Goal: Task Accomplishment & Management: Use online tool/utility

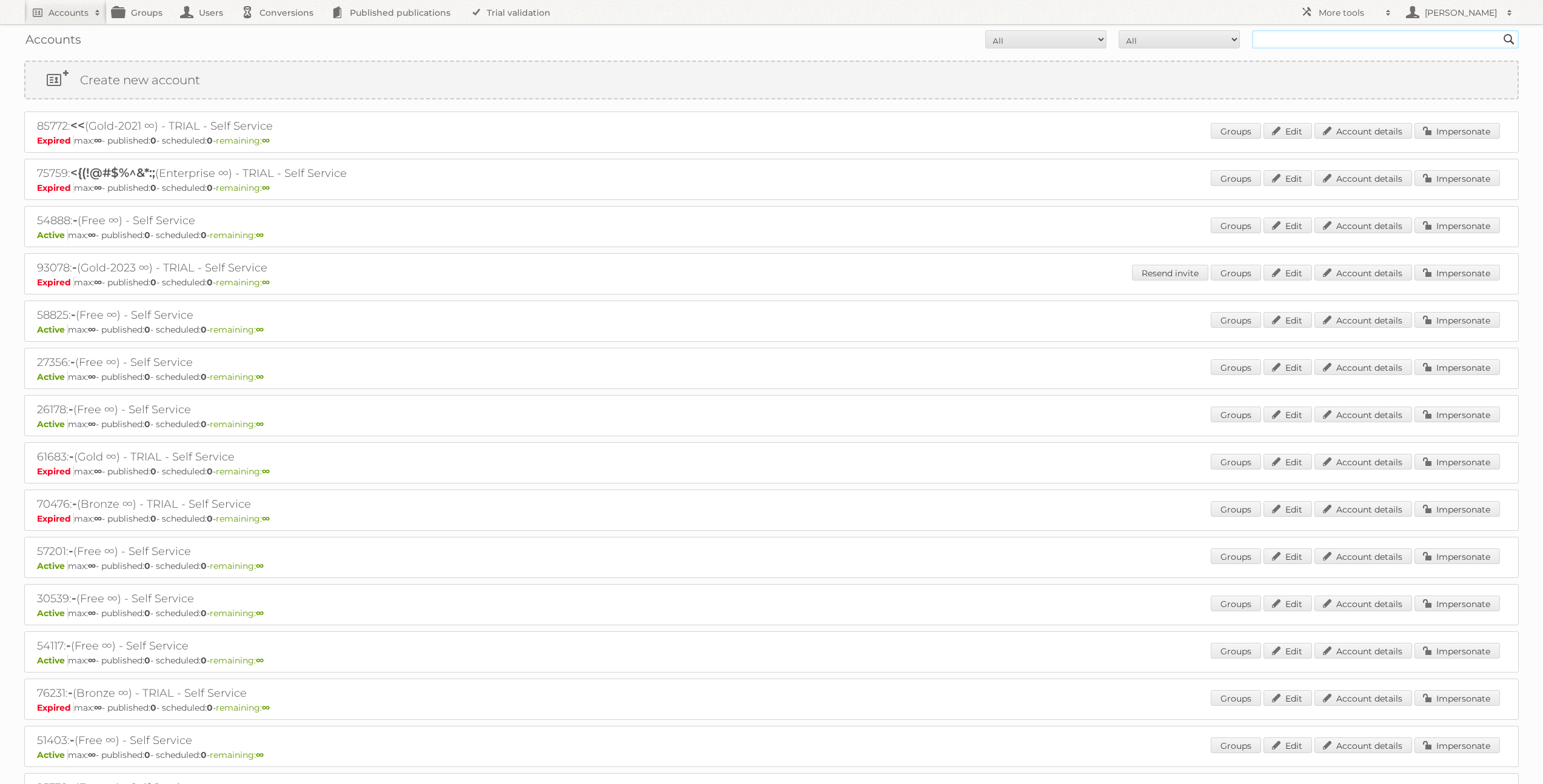
click at [1281, 37] on input "text" at bounding box center [1385, 39] width 266 height 18
type input "limbov"
click at [1500, 30] on input "Search" at bounding box center [1508, 39] width 18 height 18
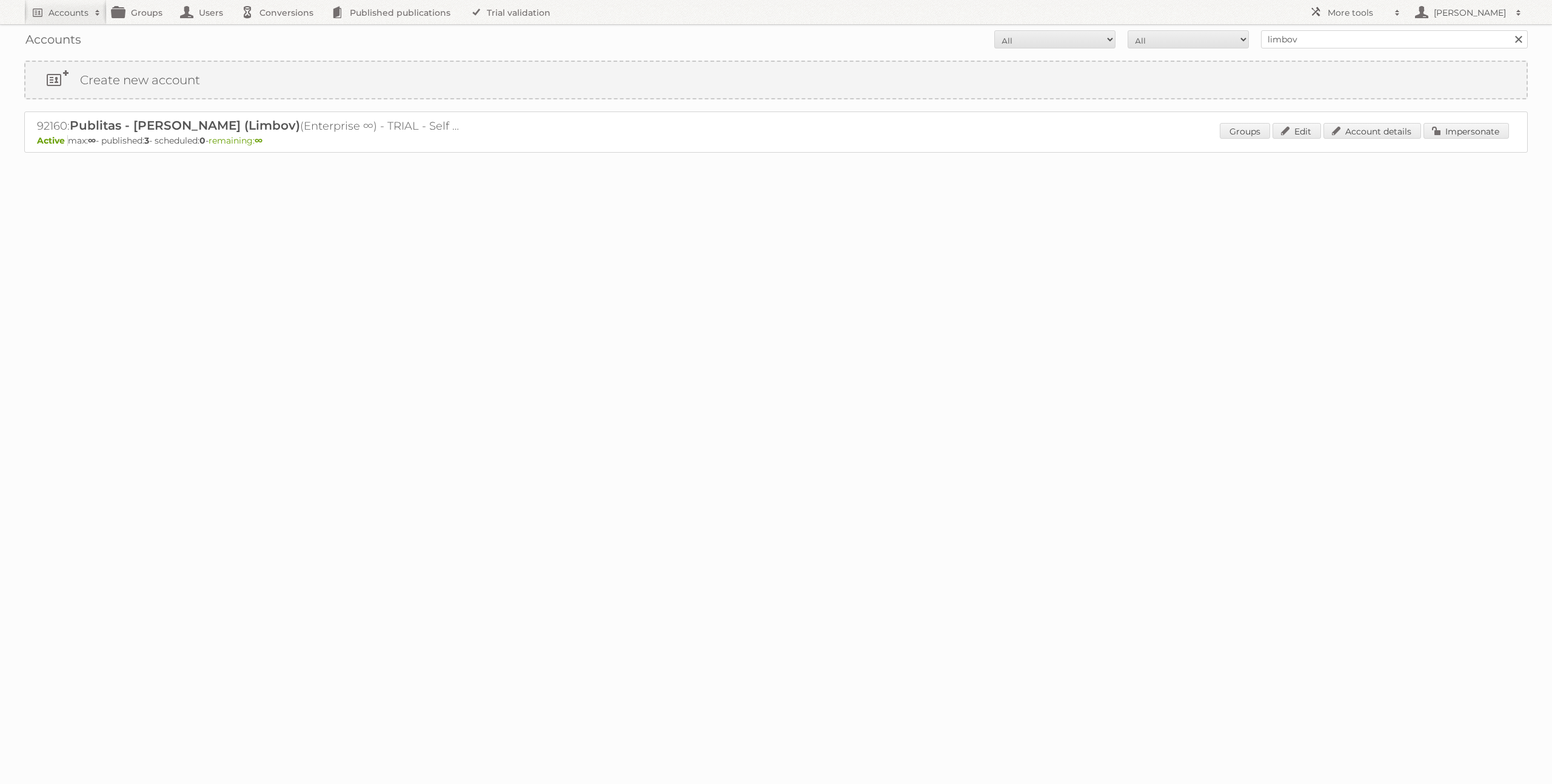
click at [1454, 140] on div "Groups Edit Account details Impersonate" at bounding box center [1364, 132] width 289 height 18
click at [1457, 134] on link "Impersonate" at bounding box center [1466, 131] width 85 height 16
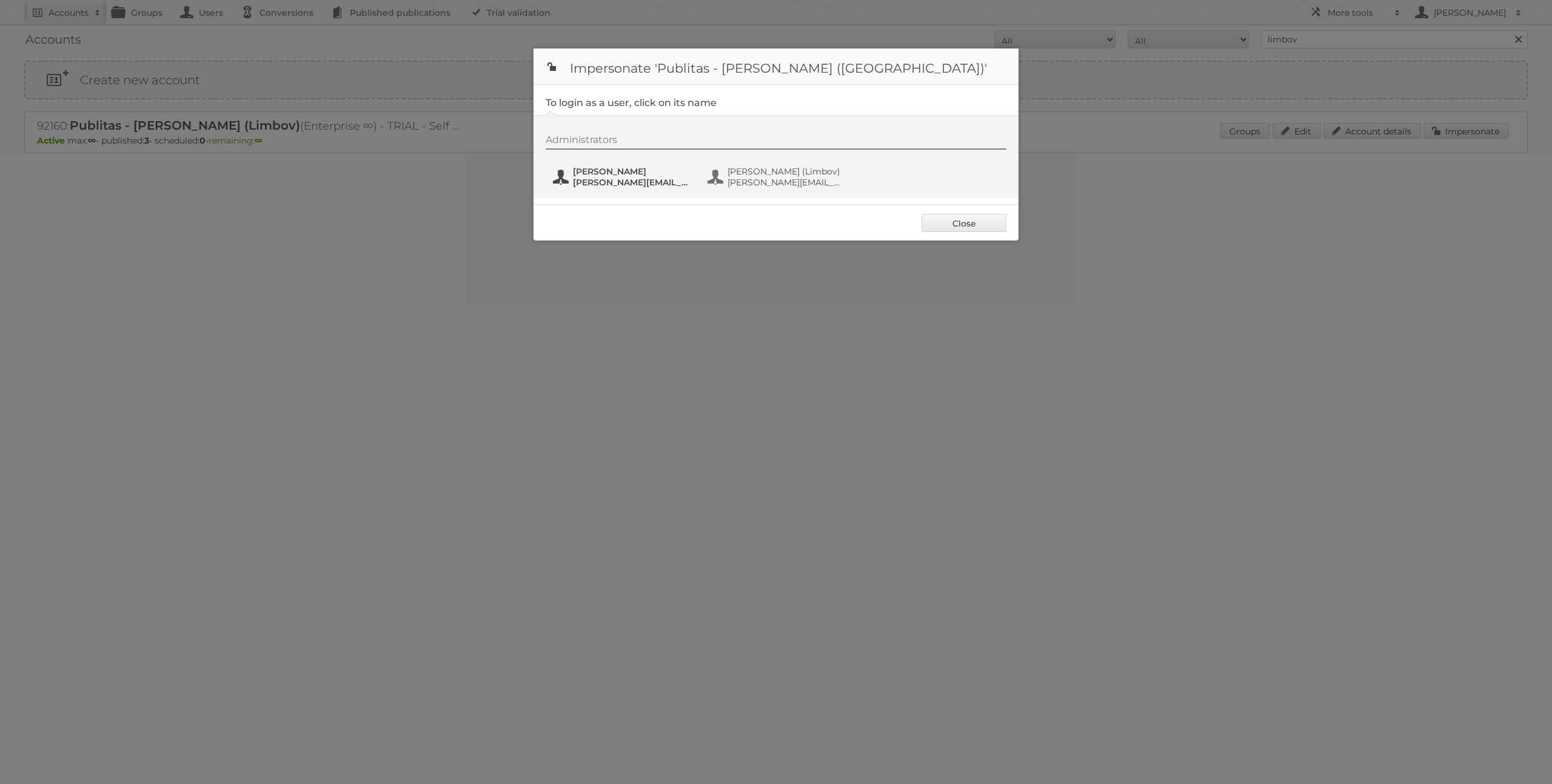
click at [612, 181] on span "[PERSON_NAME][EMAIL_ADDRESS][DOMAIN_NAME]" at bounding box center [631, 183] width 117 height 11
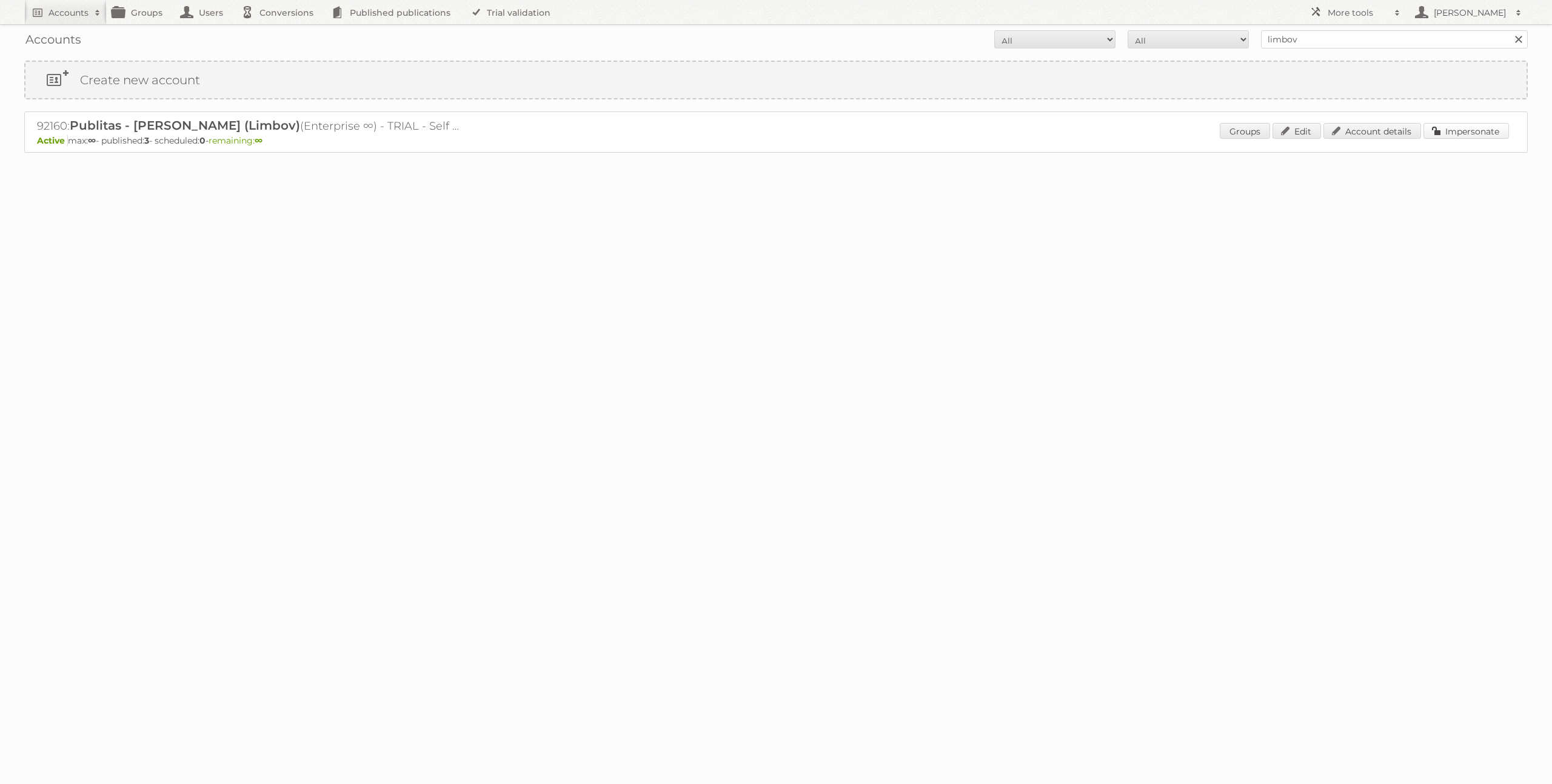
click at [1450, 130] on link "Impersonate" at bounding box center [1466, 131] width 85 height 16
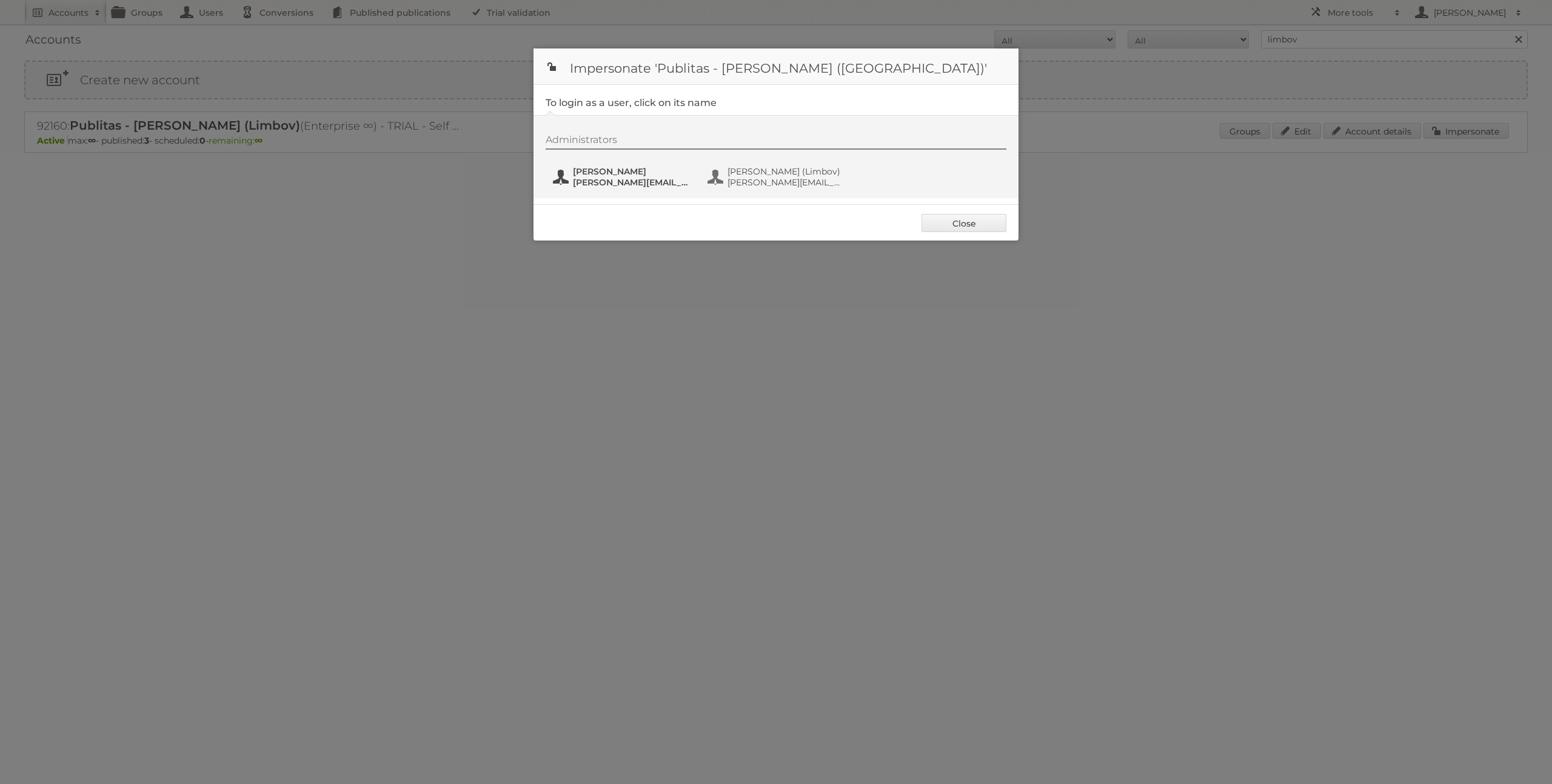
click at [627, 170] on span "[PERSON_NAME]" at bounding box center [631, 172] width 117 height 11
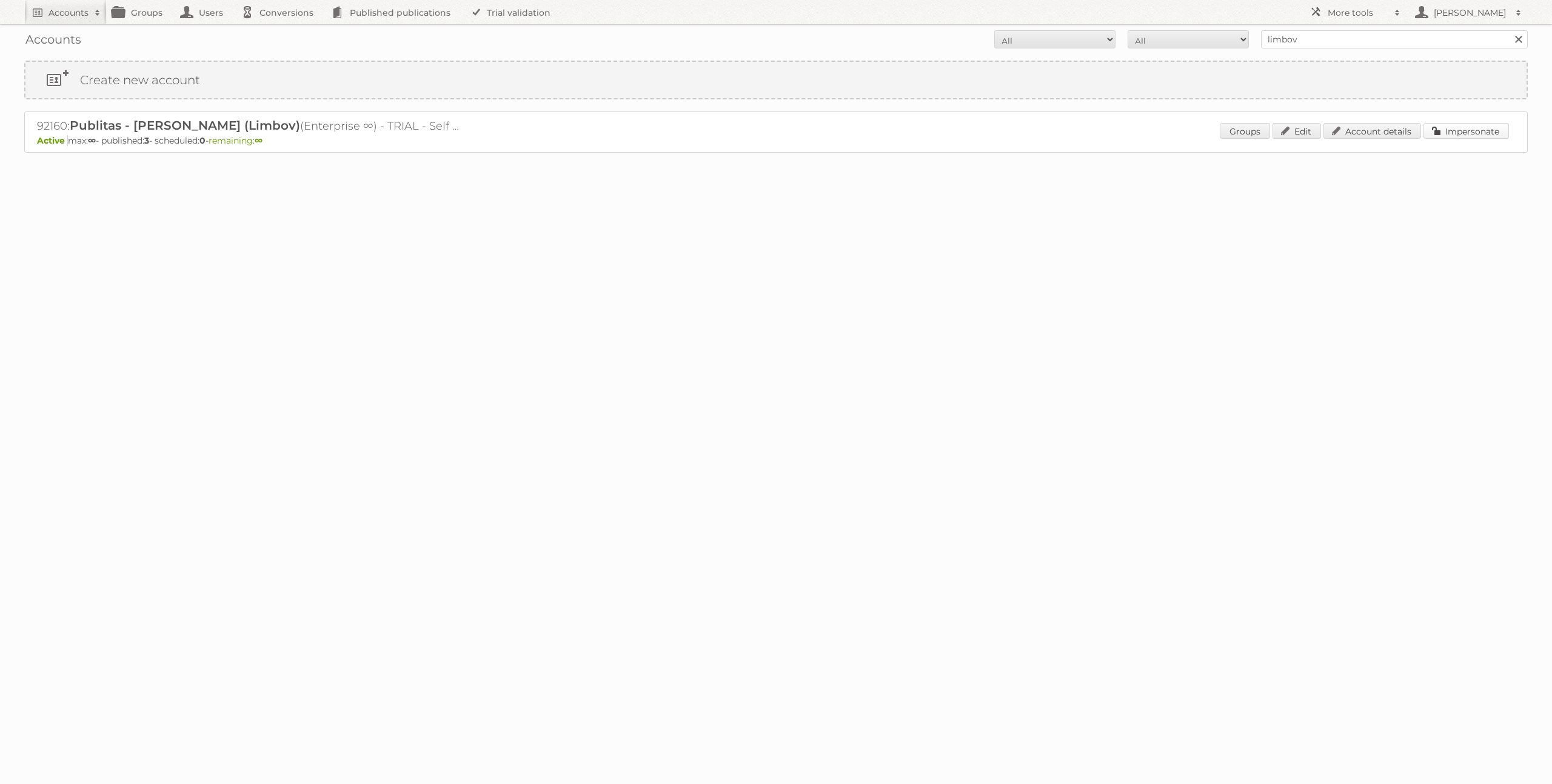
click at [1452, 131] on link "Impersonate" at bounding box center [1466, 131] width 85 height 16
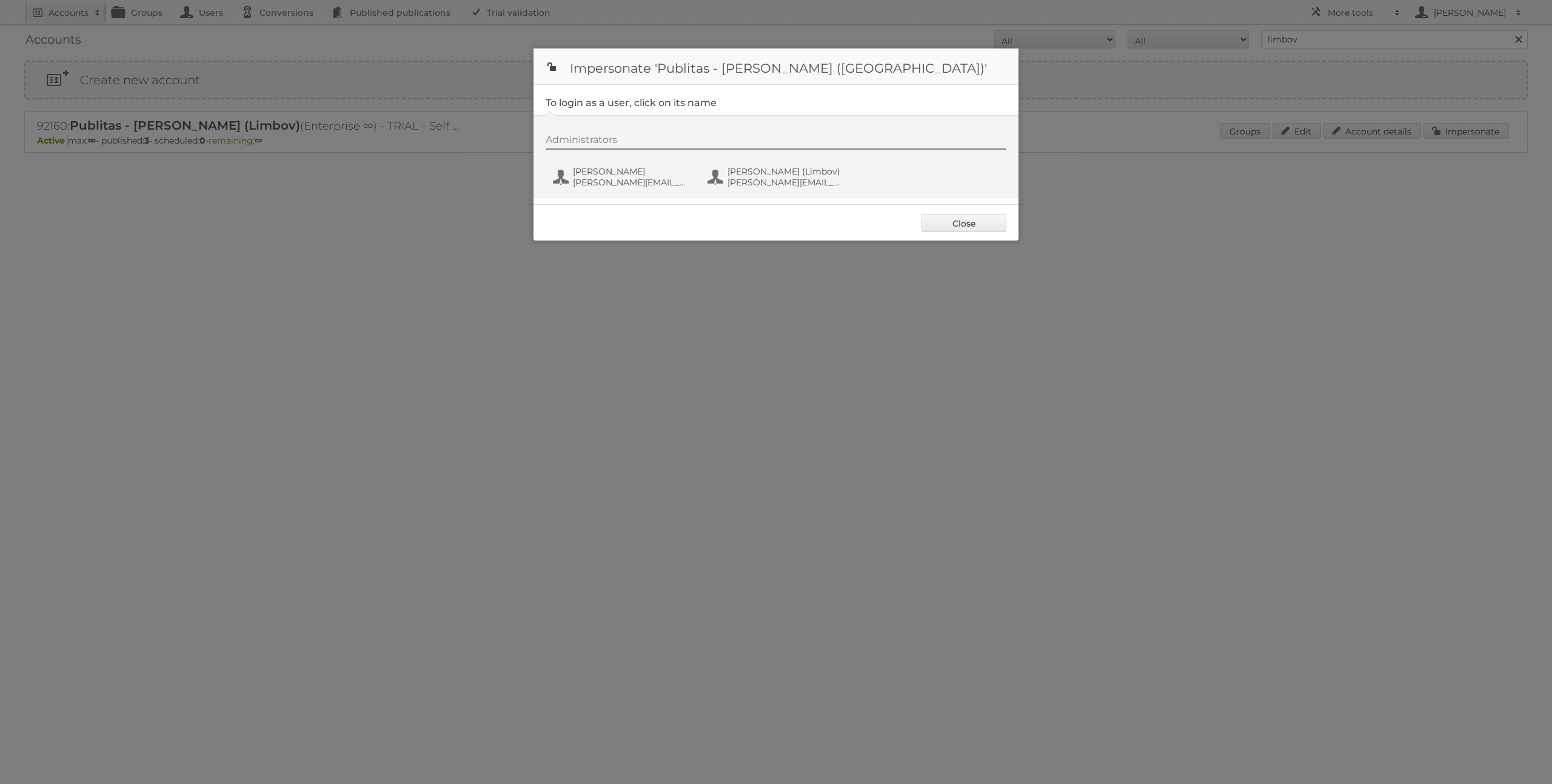
click at [548, 168] on div "Administrators Jacek Solon j.solon@publitas.com Jacek Solon (Limbov) jacek.solo…" at bounding box center [782, 163] width 473 height 58
click at [591, 168] on span "[PERSON_NAME]" at bounding box center [631, 172] width 117 height 11
